Goal: Complete application form: Complete application form

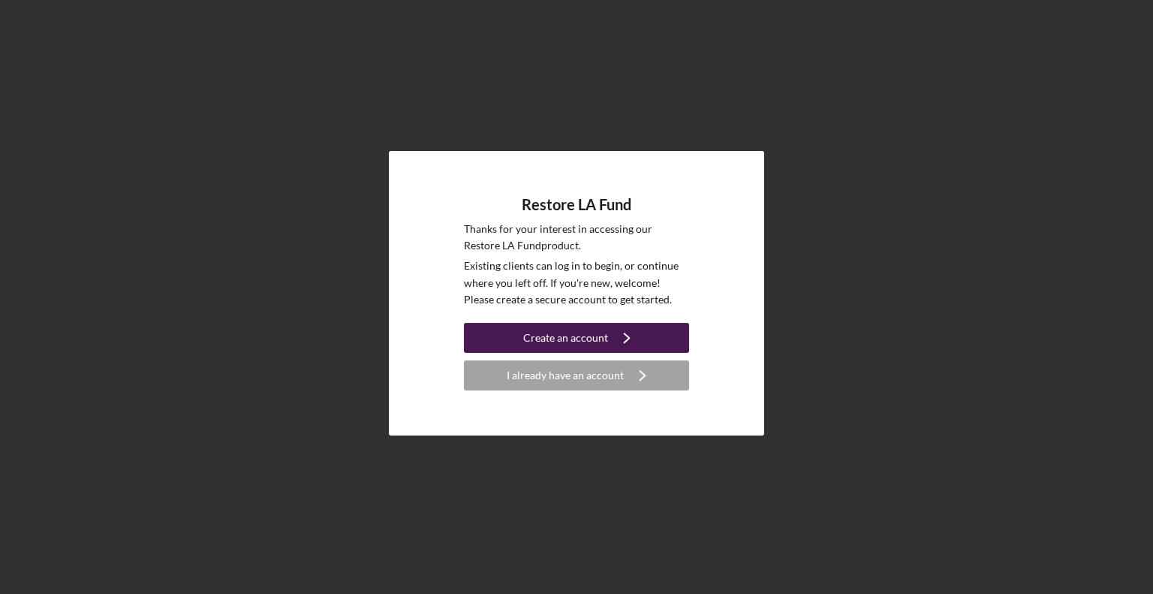
click at [566, 339] on div "Create an account" at bounding box center [565, 338] width 85 height 30
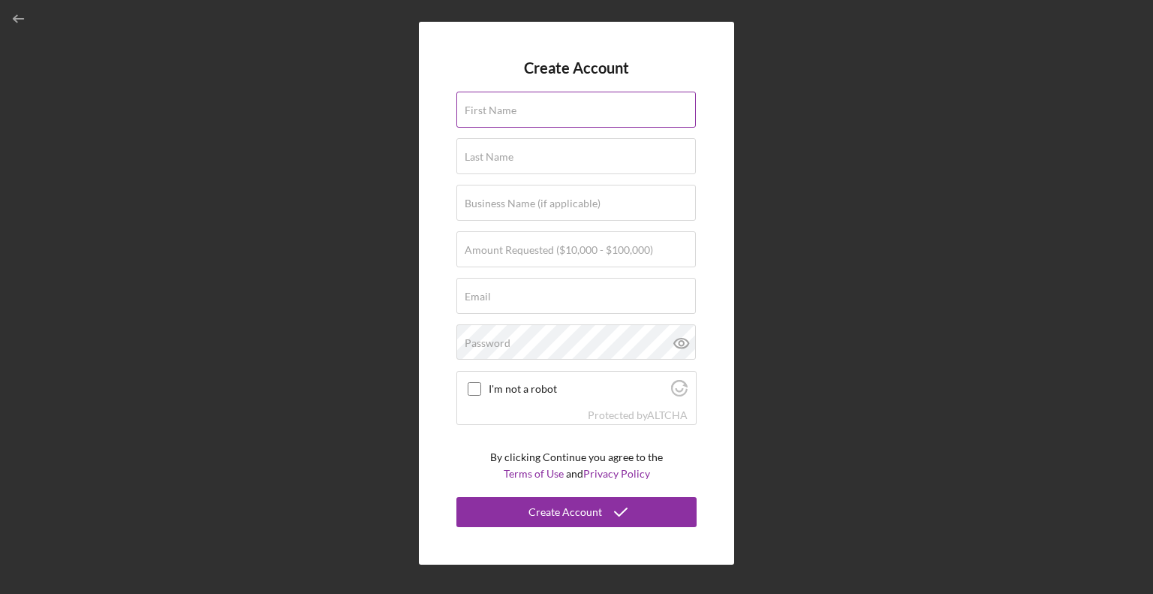
click at [520, 106] on div "First Name" at bounding box center [576, 111] width 240 height 38
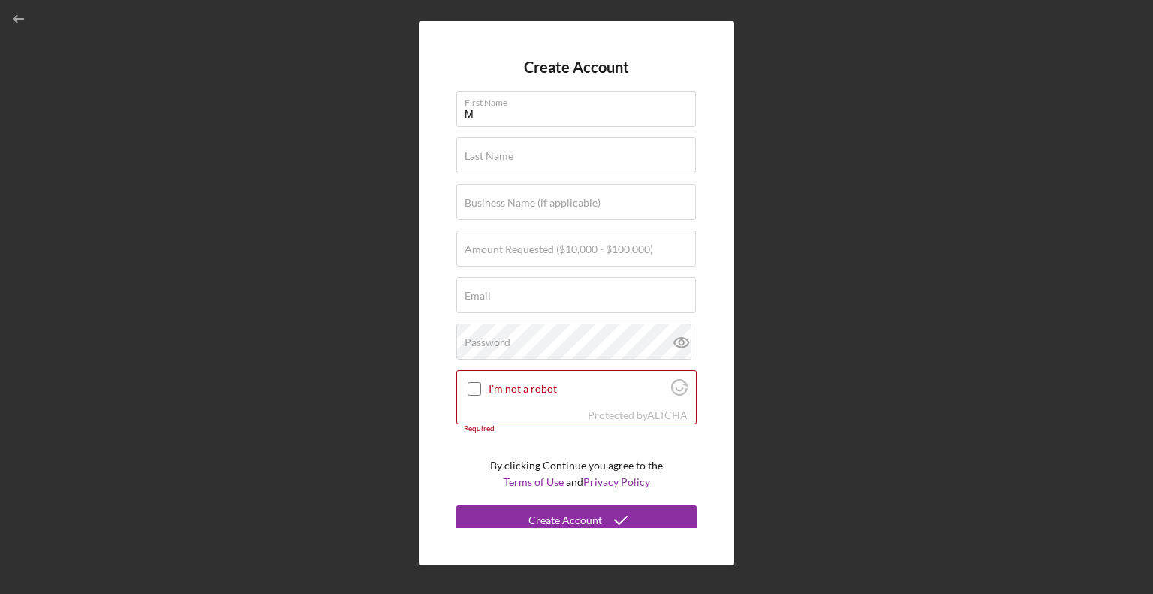
click at [451, 98] on div "Create Account First Name M Last Name Required Business Name (if applicable) Am…" at bounding box center [576, 293] width 315 height 544
click at [472, 102] on label "First Name" at bounding box center [580, 100] width 231 height 17
click at [472, 102] on input "M" at bounding box center [575, 109] width 239 height 36
click at [472, 102] on label "First Name" at bounding box center [580, 100] width 231 height 17
click at [472, 102] on input "M" at bounding box center [575, 109] width 239 height 36
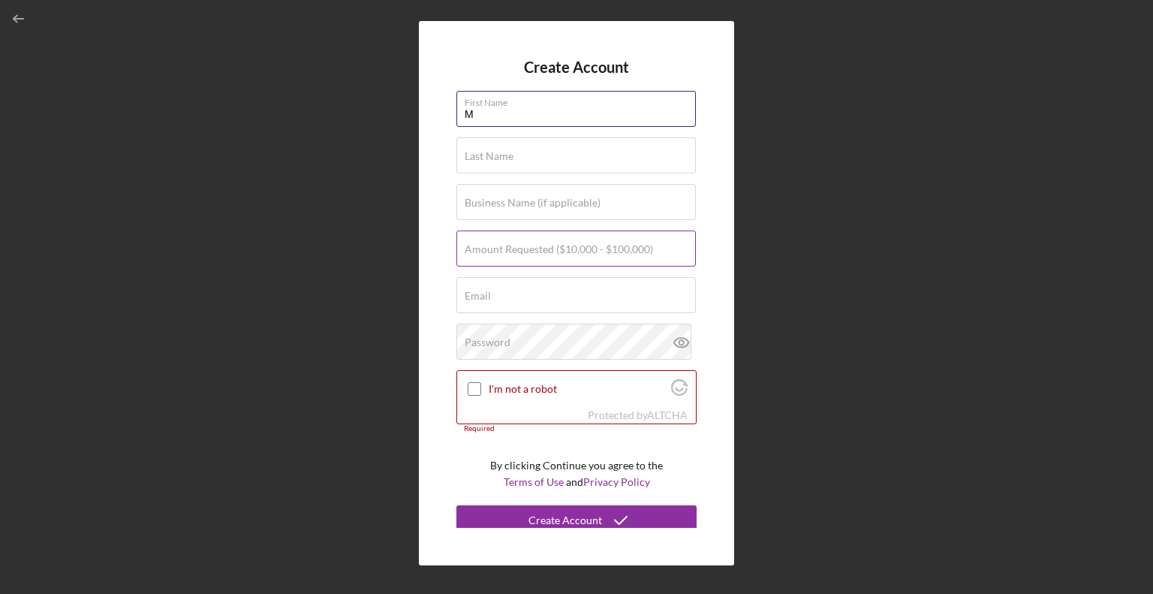
drag, startPoint x: 456, startPoint y: 89, endPoint x: 516, endPoint y: 230, distance: 153.4
click at [516, 230] on form "Create Account First Name M Last Name Required Business Name (if applicable) Am…" at bounding box center [576, 293] width 240 height 469
click at [498, 110] on input "M" at bounding box center [575, 109] width 239 height 36
type input "Manny"
type input "Roenx"
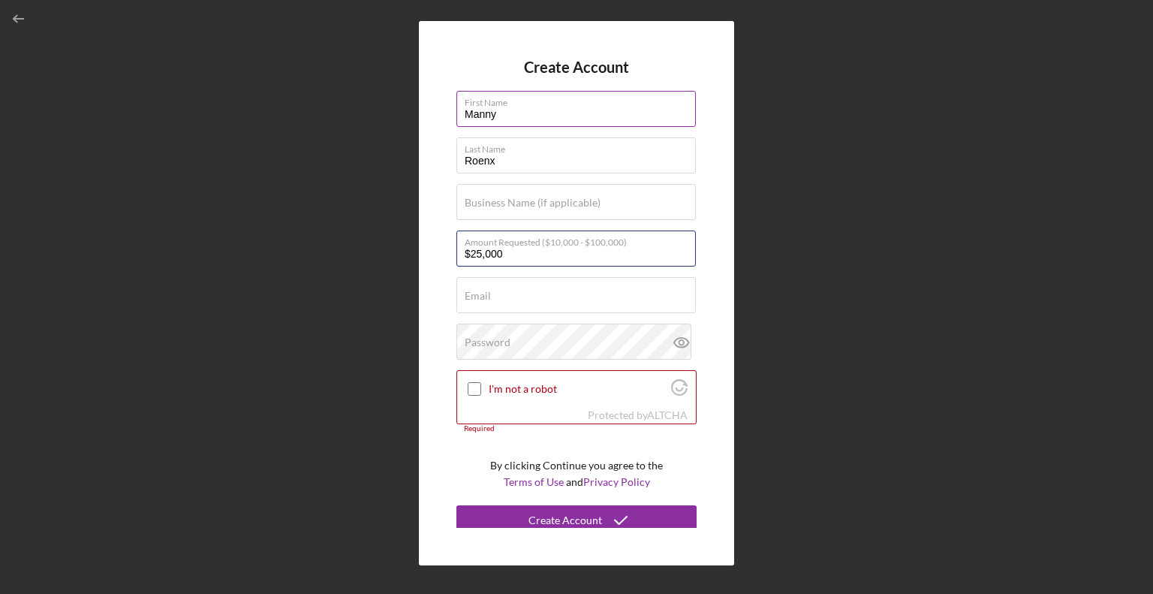
type input "$25,000"
type input "[EMAIL_ADDRESS][DOMAIN_NAME]"
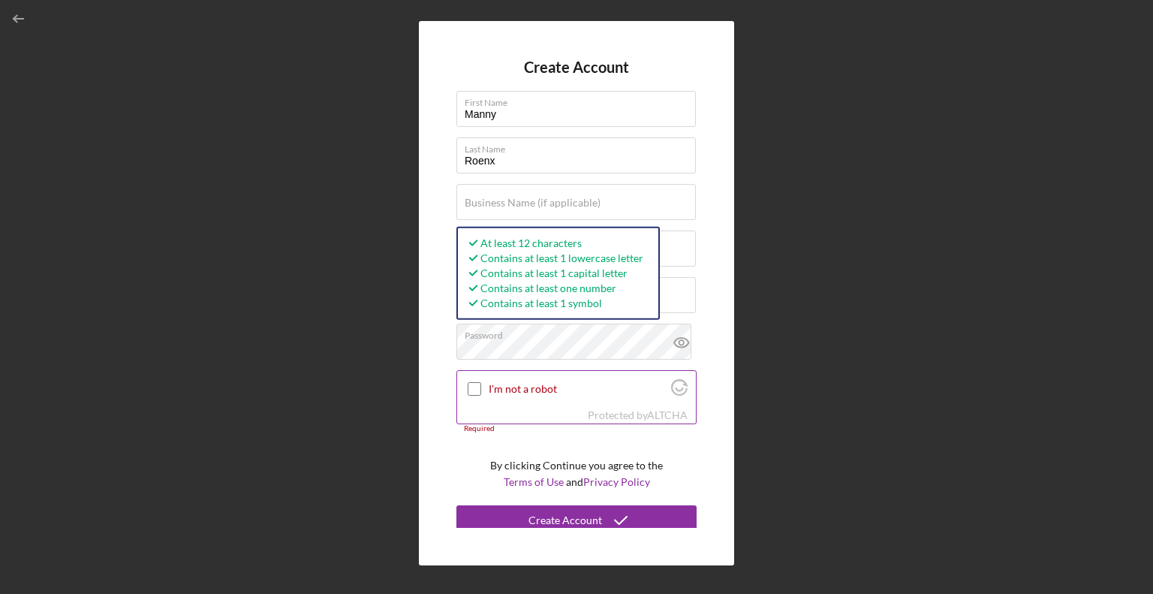
click at [507, 392] on label "I'm not a robot" at bounding box center [578, 389] width 178 height 12
click at [481, 392] on input "I'm not a robot" at bounding box center [475, 389] width 14 height 14
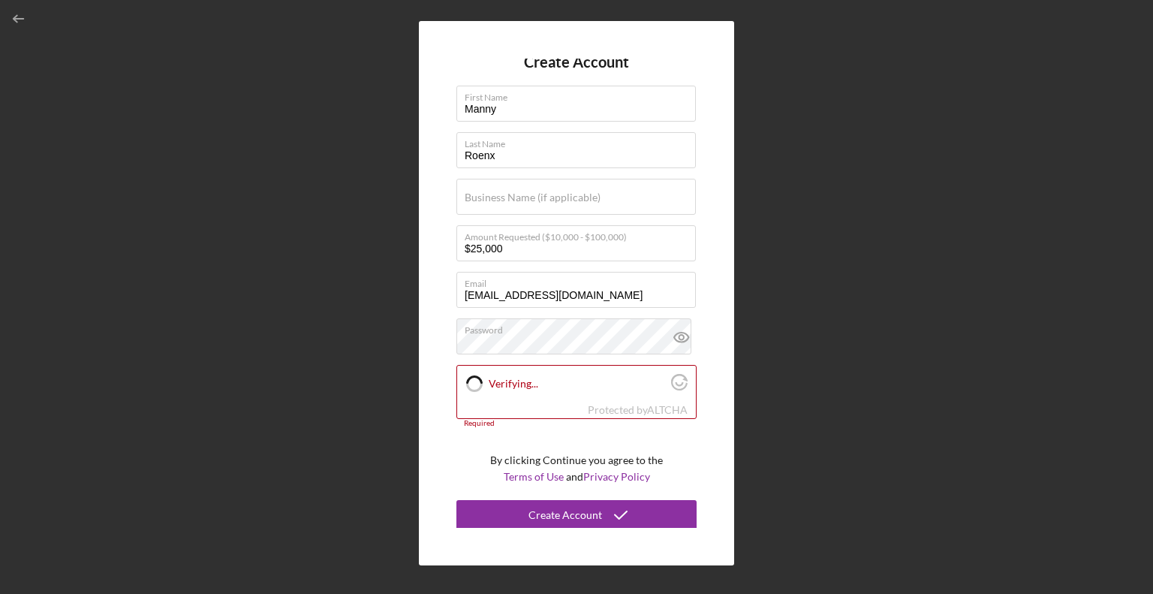
scroll to position [8, 0]
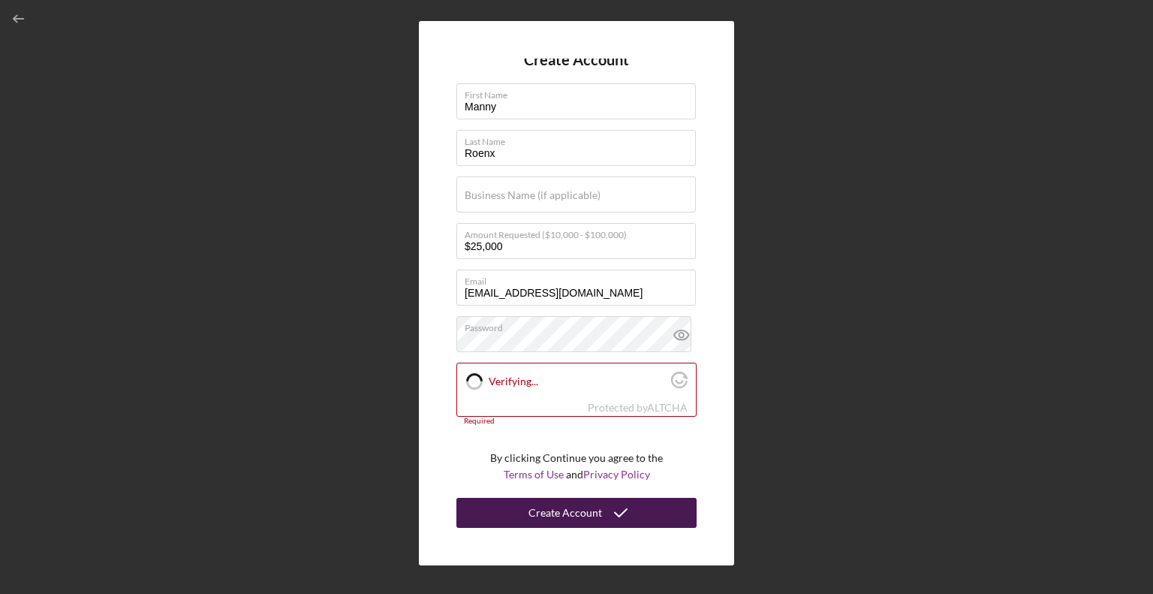
checkbox input "true"
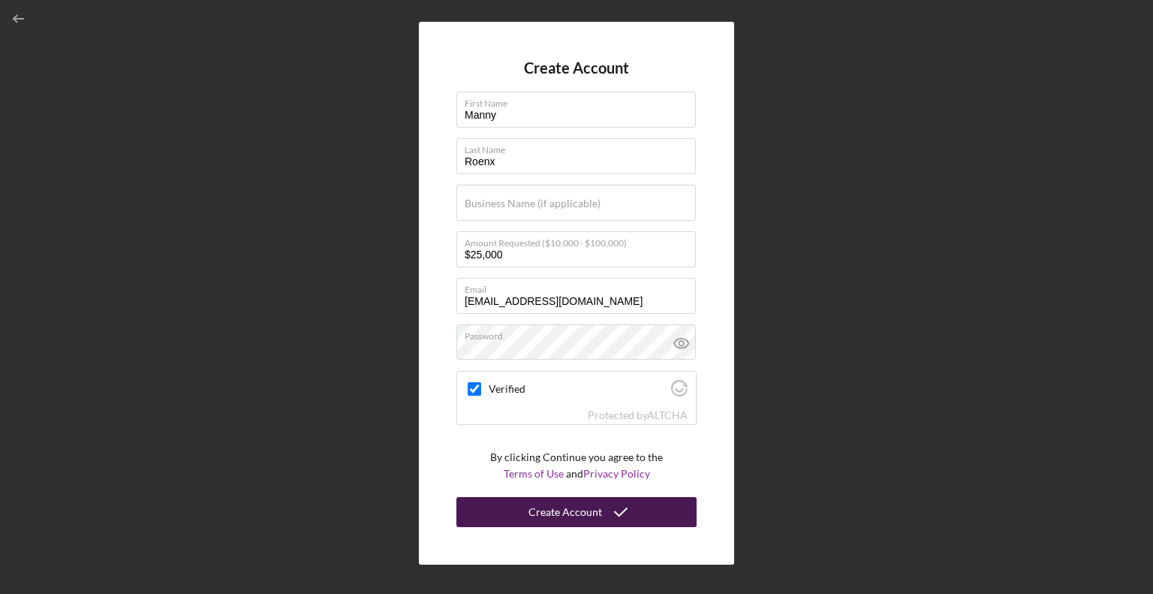
click at [570, 509] on div "Create Account" at bounding box center [565, 512] width 74 height 30
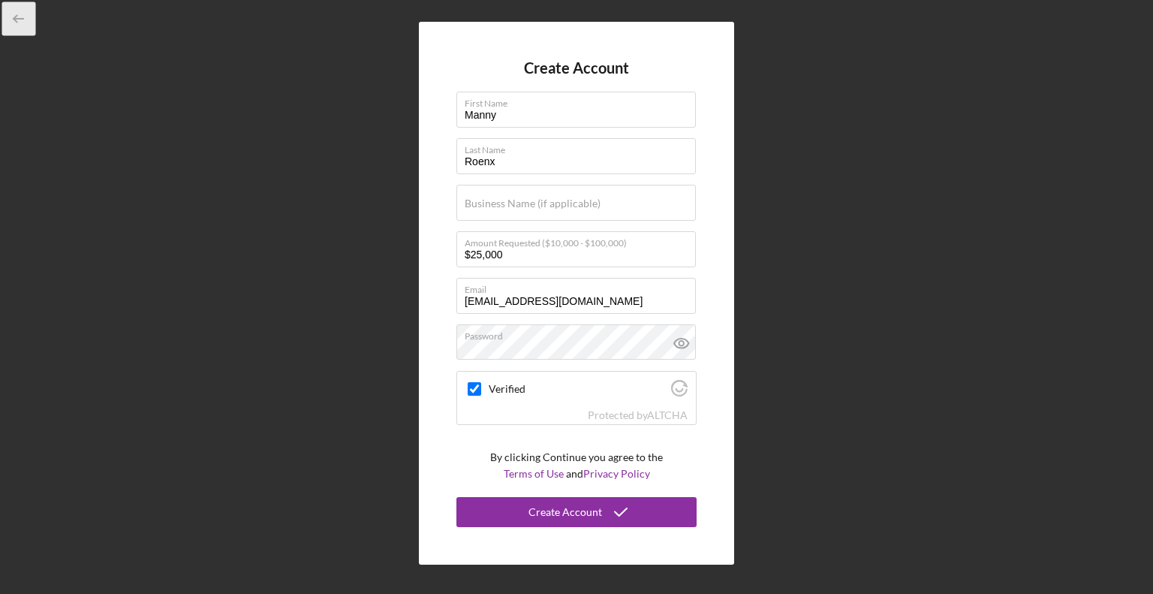
click at [16, 14] on icon "button" at bounding box center [19, 19] width 34 height 34
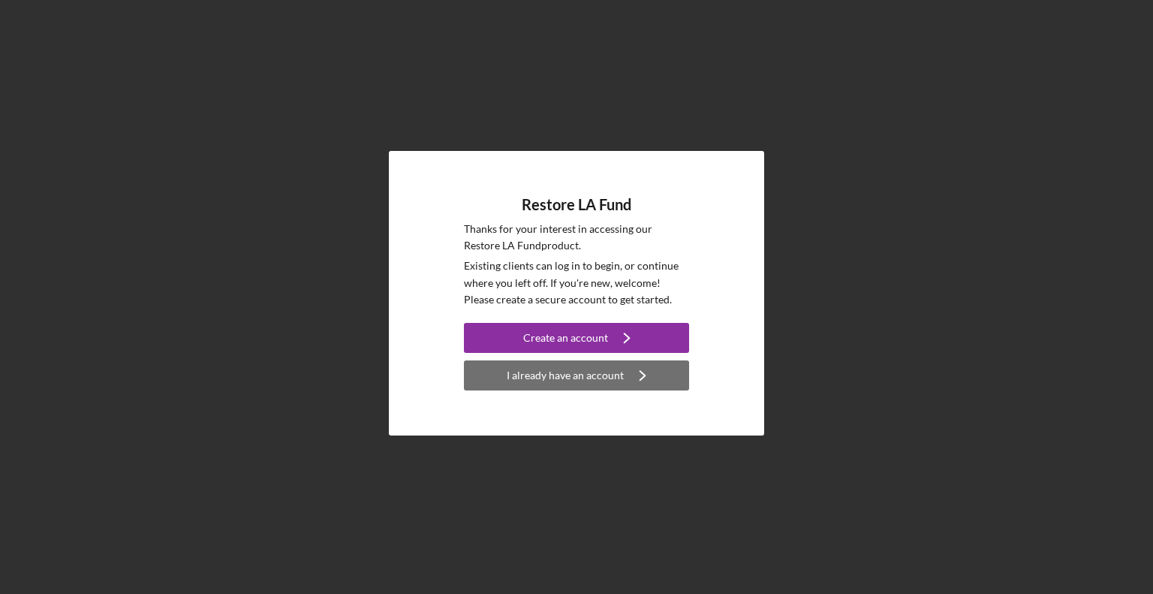
click at [601, 375] on div "I already have an account" at bounding box center [565, 375] width 117 height 30
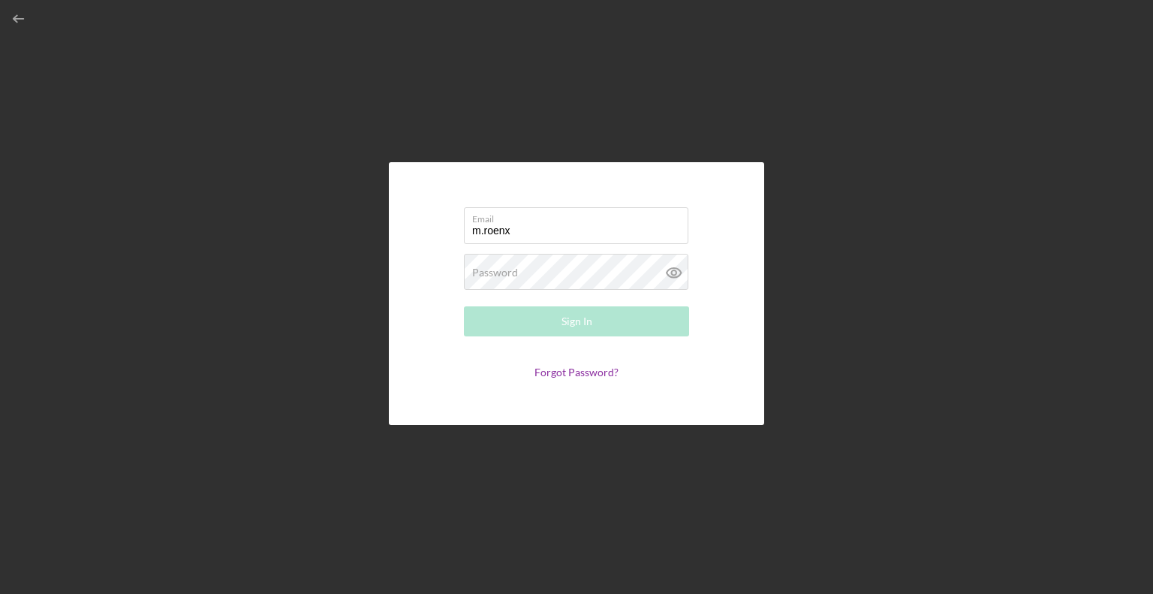
type input "[EMAIL_ADDRESS][DOMAIN_NAME]"
click at [549, 266] on div "Password Required" at bounding box center [576, 273] width 225 height 38
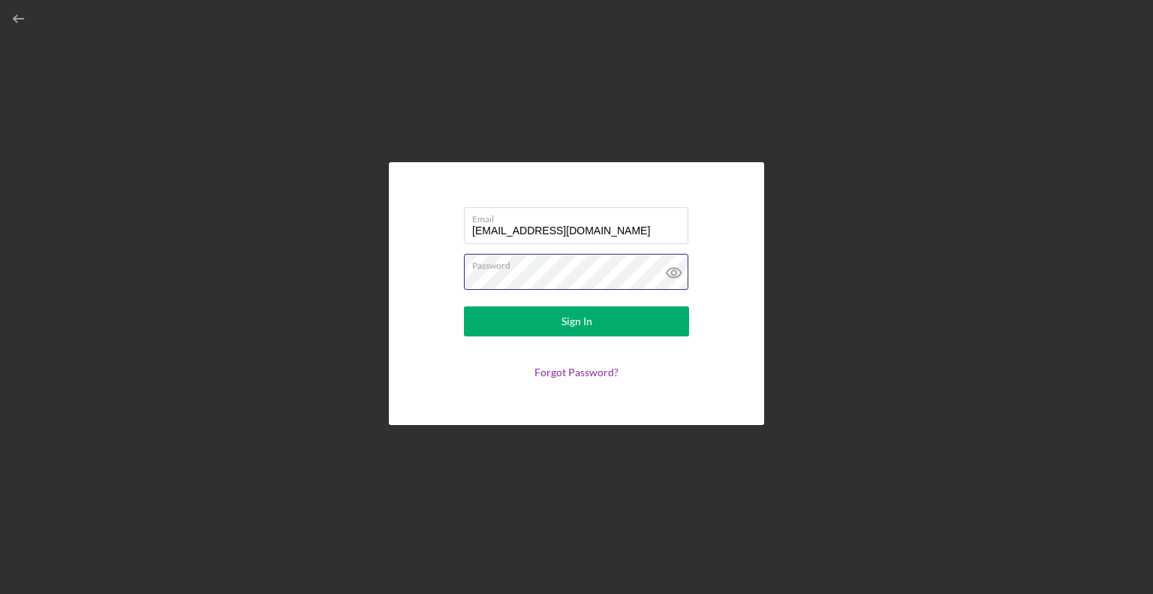
click at [464, 306] on button "Sign In" at bounding box center [576, 321] width 225 height 30
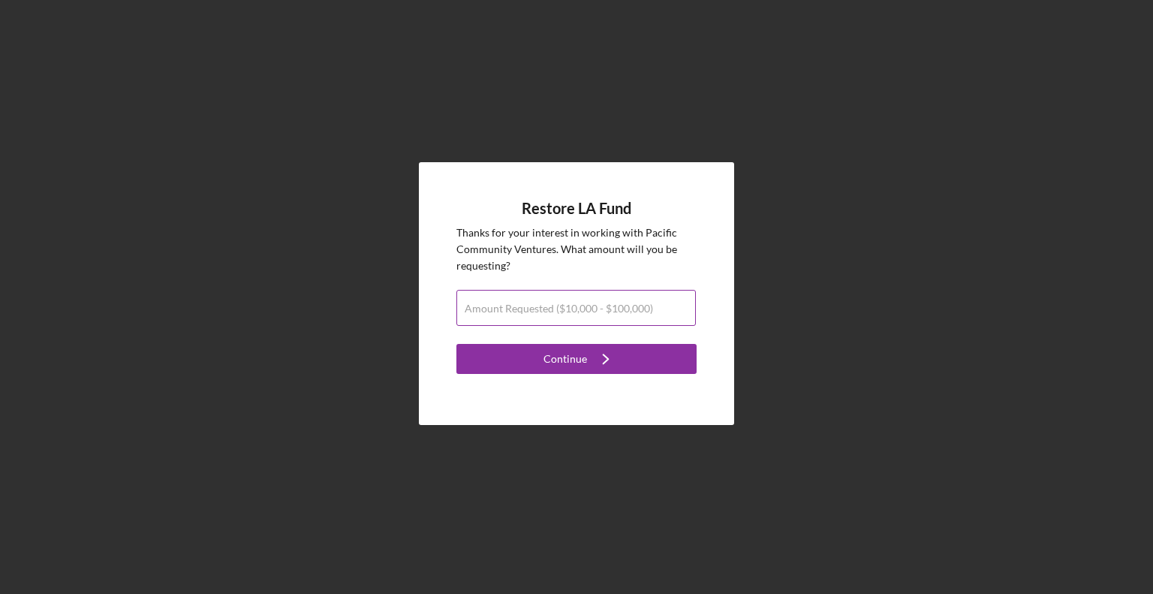
click at [545, 300] on div "Amount Requested ($10,000 - $100,000)" at bounding box center [576, 309] width 240 height 38
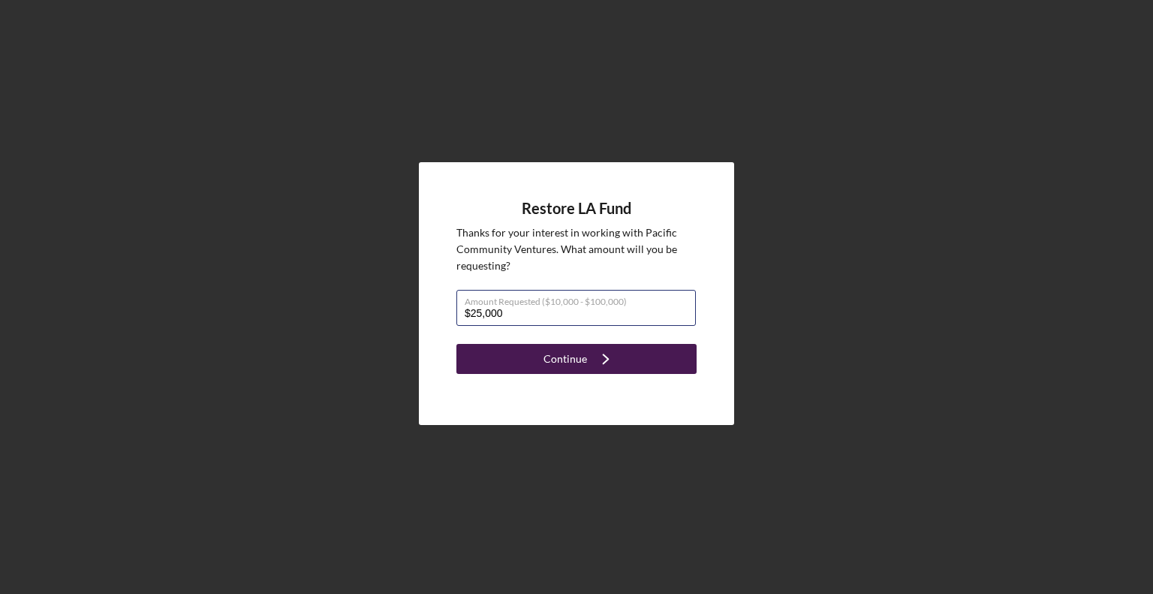
type input "$25,000"
click at [549, 363] on div "Continue" at bounding box center [565, 359] width 44 height 30
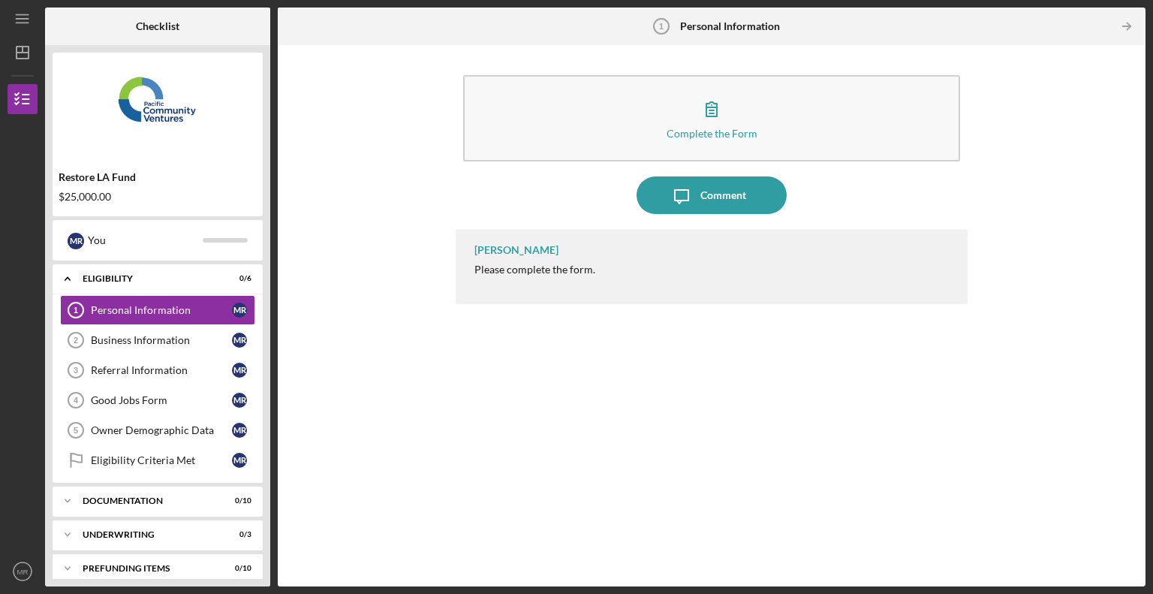
click at [504, 265] on div "Please complete the form." at bounding box center [534, 269] width 121 height 12
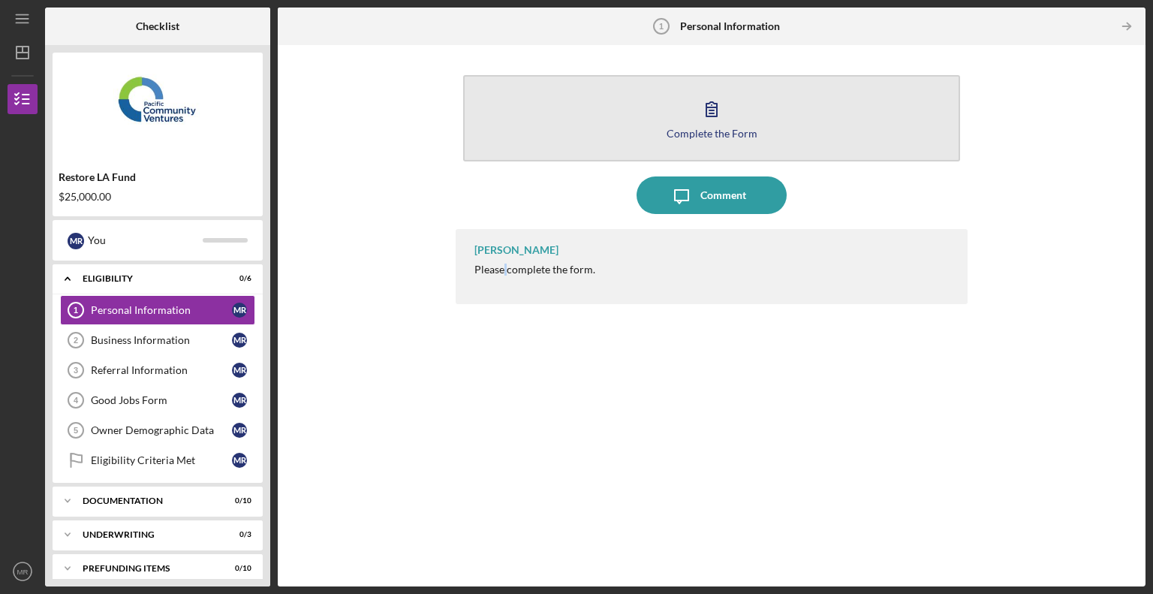
click at [716, 121] on icon "button" at bounding box center [712, 109] width 38 height 38
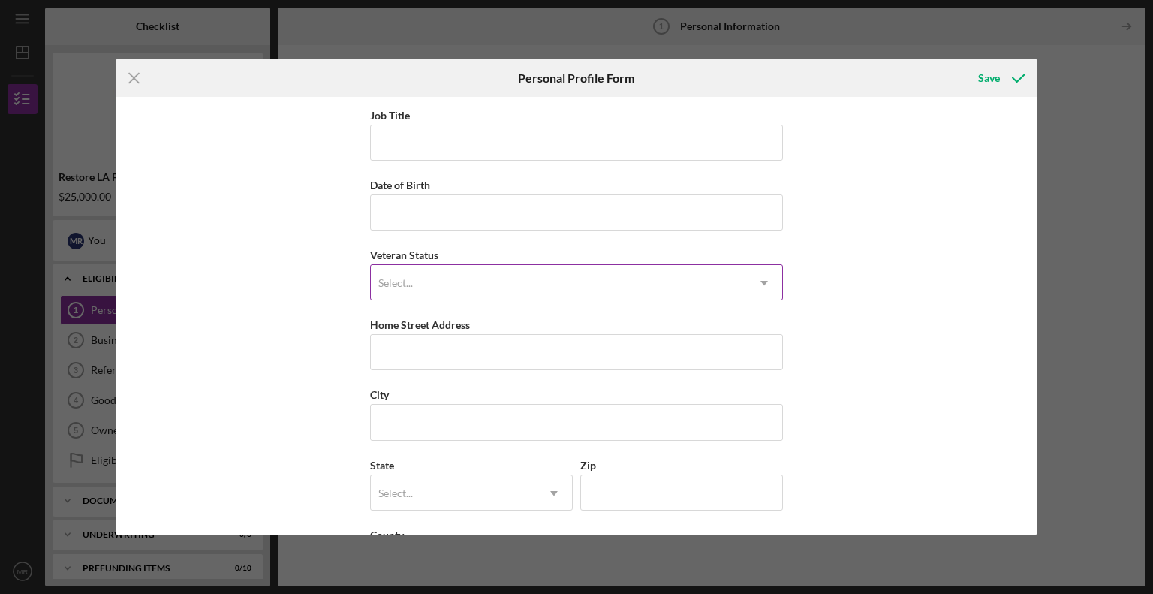
scroll to position [134, 0]
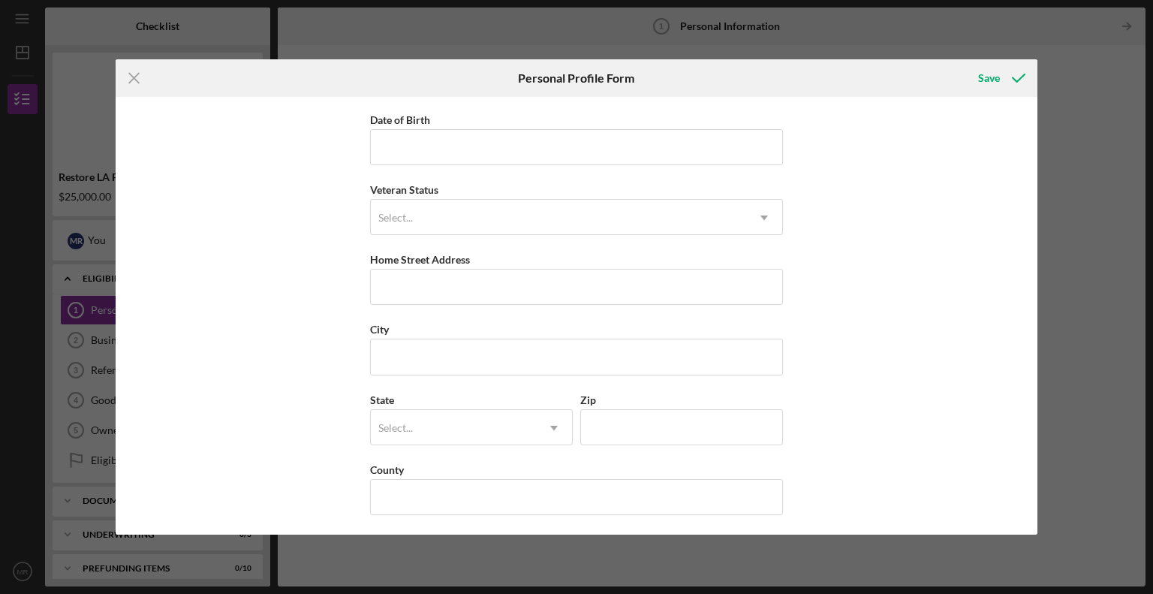
click at [1058, 105] on div "Icon/Menu Close Personal Profile Form Save First Name [PERSON_NAME] Middle Name…" at bounding box center [576, 297] width 1153 height 594
click at [142, 79] on icon "Icon/Menu Close" at bounding box center [135, 78] width 38 height 38
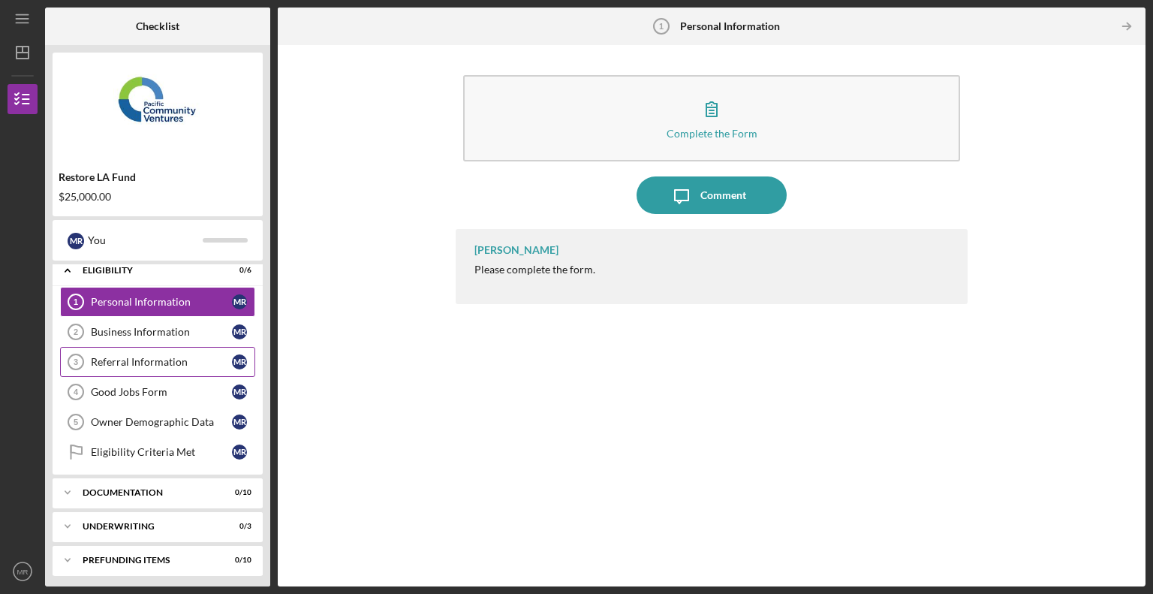
scroll to position [11, 0]
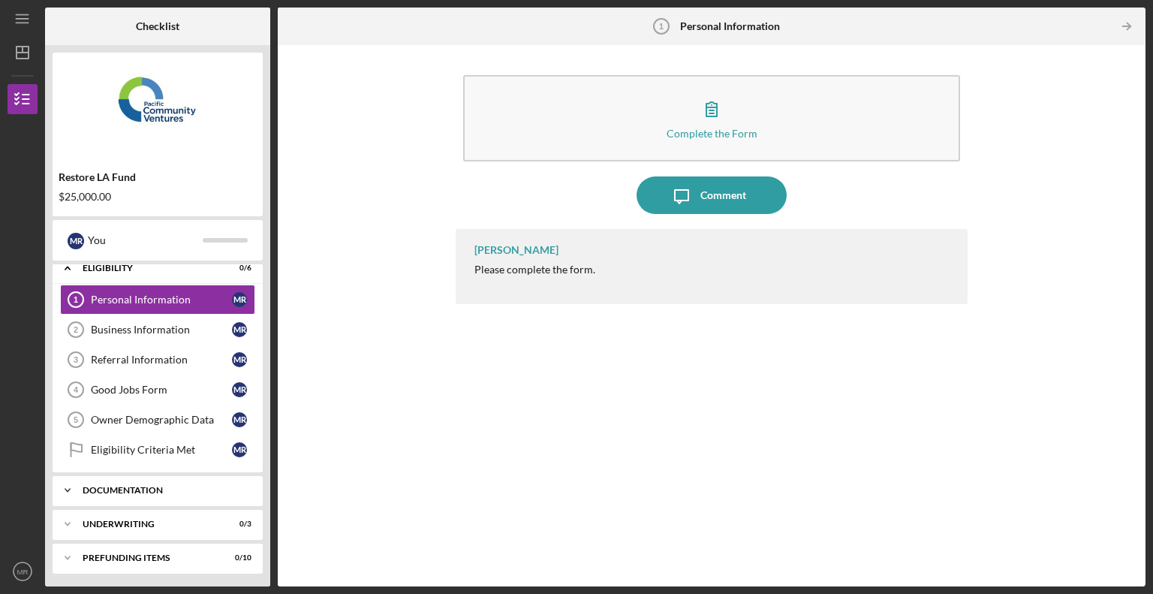
click at [66, 497] on icon "Icon/Expander" at bounding box center [68, 490] width 30 height 30
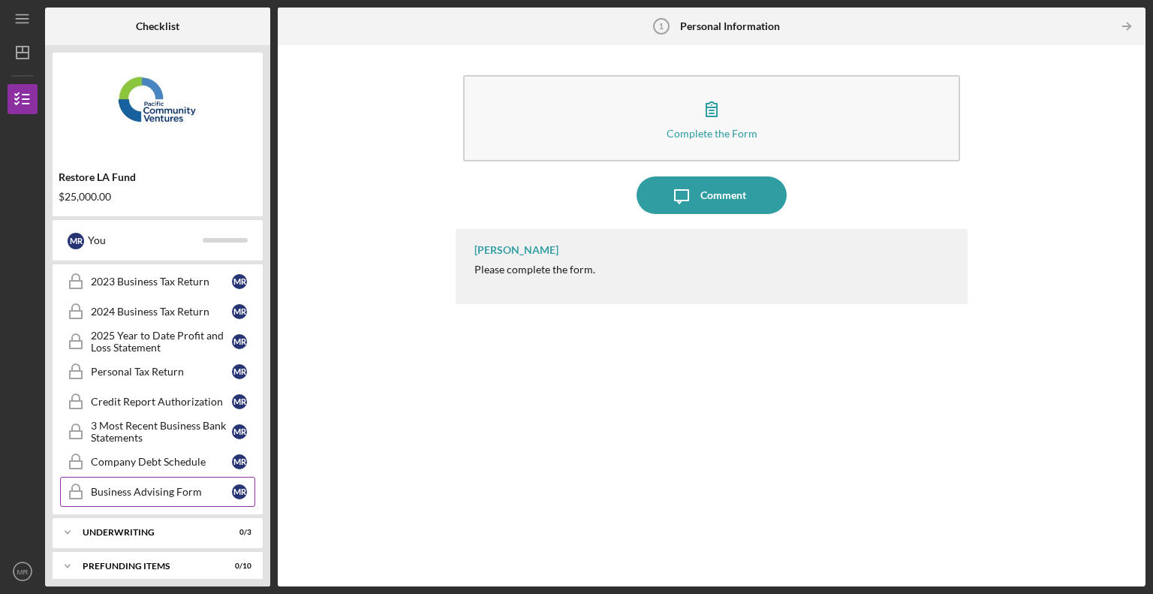
scroll to position [315, 0]
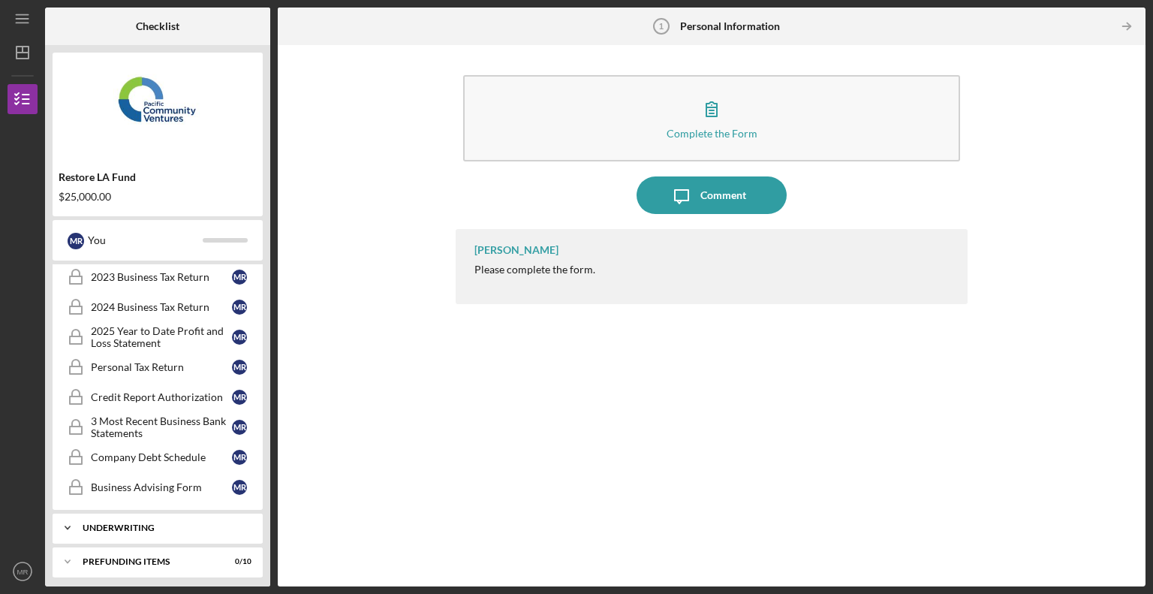
click at [69, 518] on icon "Icon/Expander" at bounding box center [68, 528] width 30 height 30
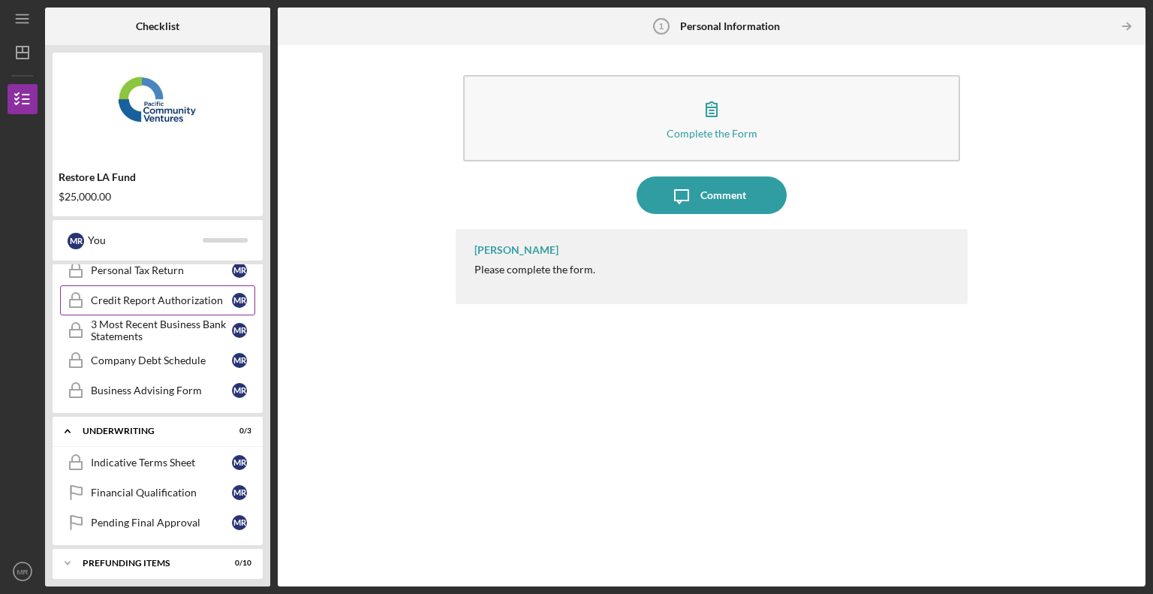
scroll to position [413, 0]
click at [74, 558] on icon "Icon/Expander" at bounding box center [68, 562] width 30 height 30
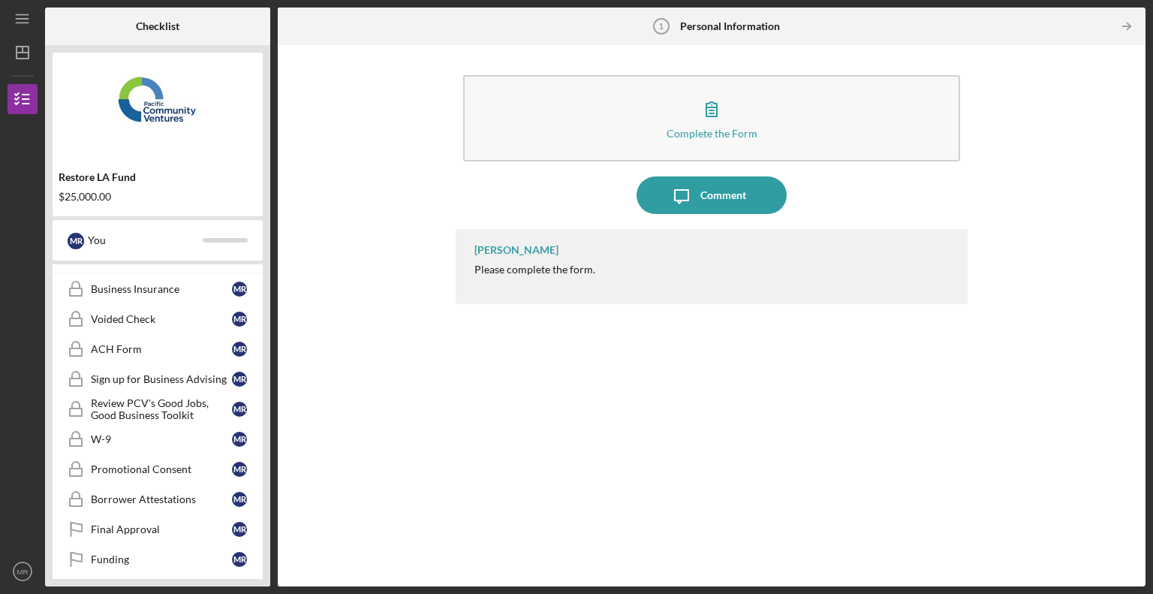
scroll to position [718, 0]
click at [132, 282] on div "Business Insurance" at bounding box center [161, 288] width 141 height 12
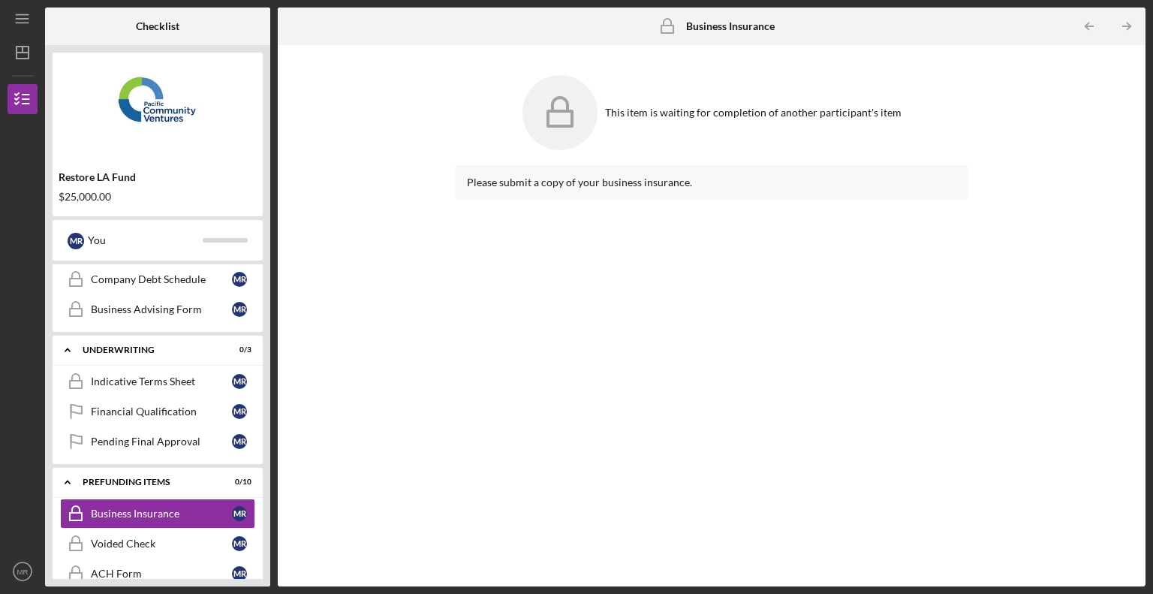
scroll to position [418, 0]
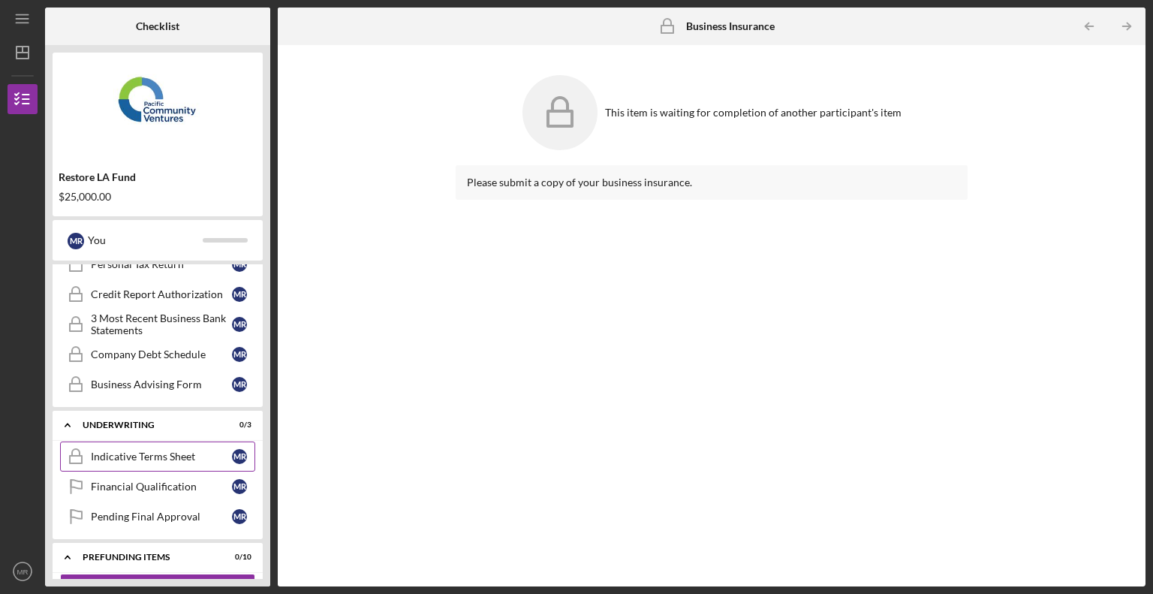
click at [147, 456] on div "Indicative Terms Sheet" at bounding box center [161, 456] width 141 height 12
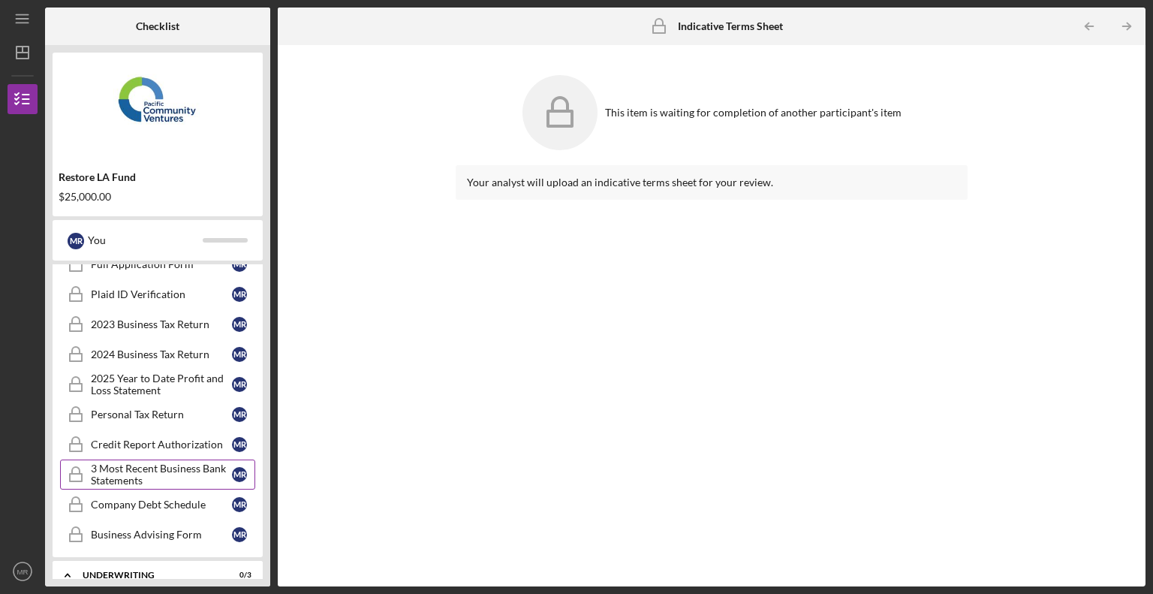
scroll to position [193, 0]
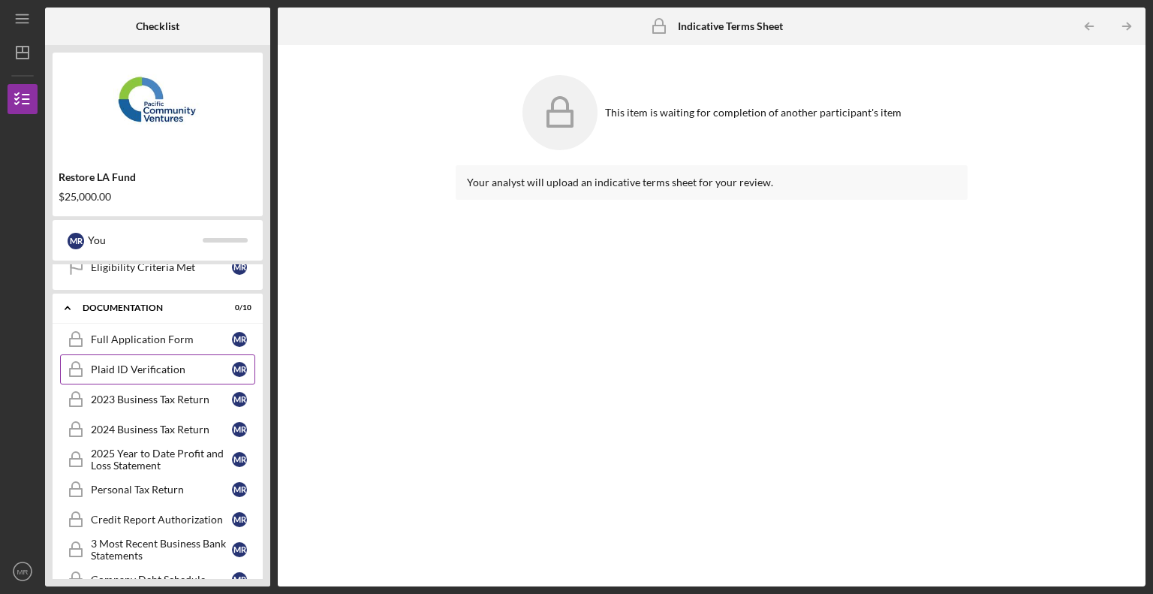
click at [143, 369] on div "Plaid ID Verification" at bounding box center [161, 369] width 141 height 12
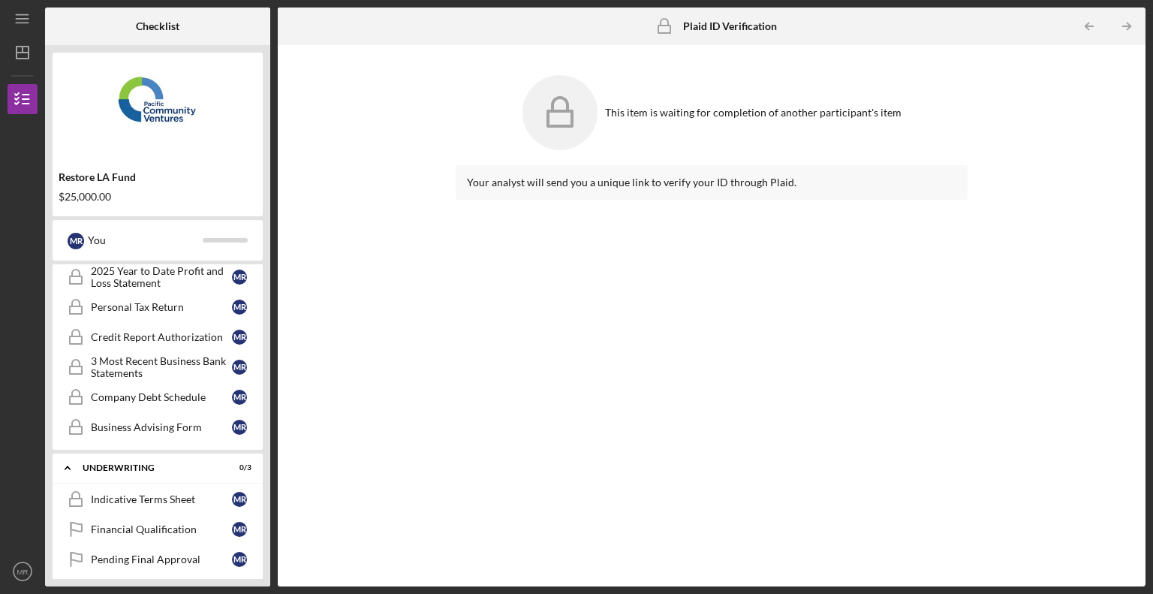
scroll to position [450, 0]
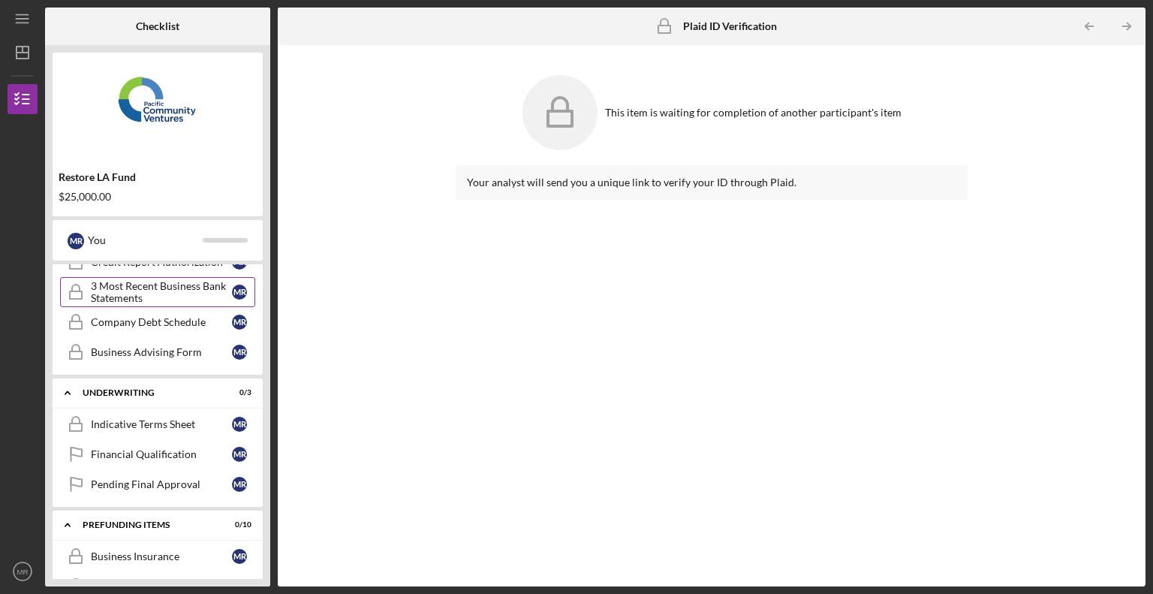
click at [129, 290] on div "3 Most Recent Business Bank Statements" at bounding box center [161, 292] width 141 height 24
